Goal: Task Accomplishment & Management: Use online tool/utility

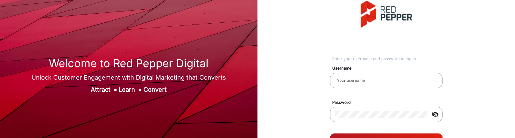
type input "[PERSON_NAME]"
click at [340, 134] on button "Log In" at bounding box center [386, 139] width 113 height 12
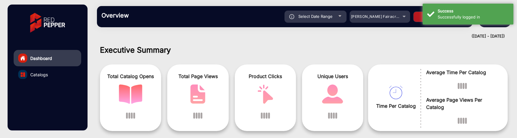
scroll to position [5, 0]
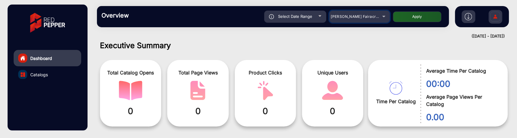
click at [352, 19] on div "[PERSON_NAME] Fairacre Farms" at bounding box center [354, 16] width 48 height 7
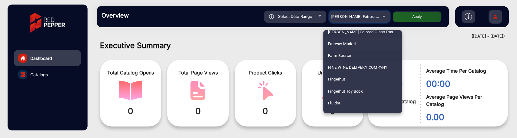
scroll to position [730, 0]
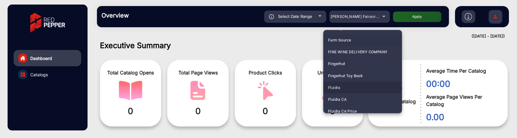
click at [351, 87] on mat-option "Fluidra" at bounding box center [362, 87] width 79 height 12
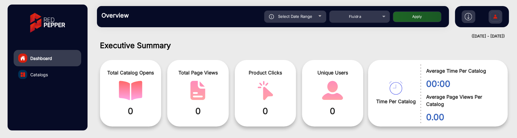
click at [408, 20] on button "Apply" at bounding box center [416, 16] width 48 height 11
type input "[DATE]"
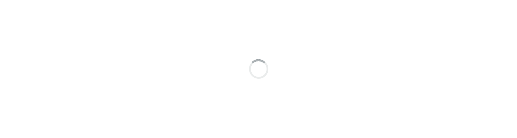
scroll to position [5, 0]
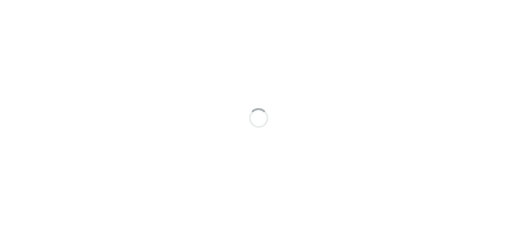
scroll to position [5, 0]
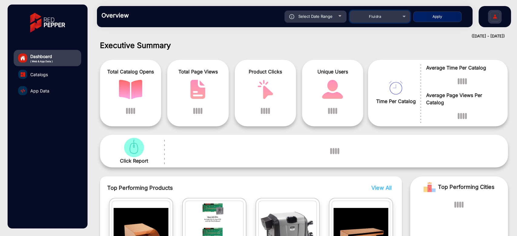
click at [369, 18] on span "Fluidra" at bounding box center [375, 16] width 13 height 5
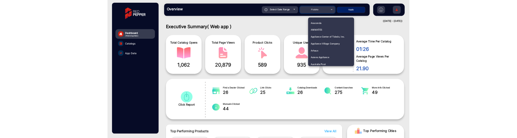
scroll to position [0, 0]
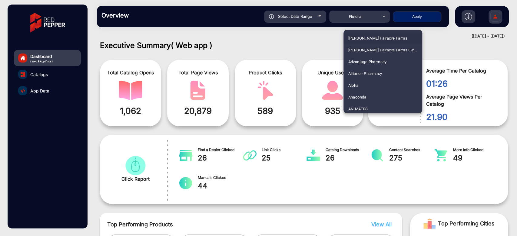
click at [386, 34] on span "[PERSON_NAME] Fairacre Farms" at bounding box center [377, 38] width 59 height 12
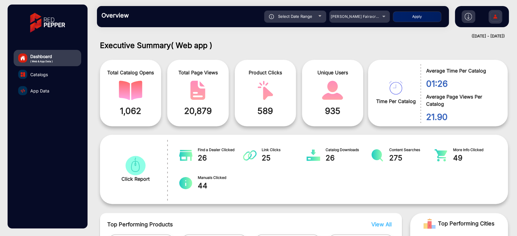
click at [409, 21] on button "Apply" at bounding box center [416, 16] width 48 height 11
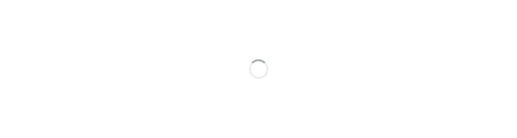
scroll to position [5, 0]
